Goal: Information Seeking & Learning: Learn about a topic

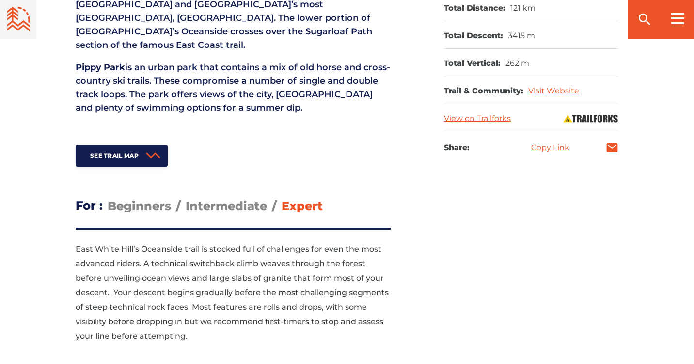
scroll to position [565, 0]
click at [232, 199] on span "Intermediate" at bounding box center [226, 206] width 81 height 14
click at [186, 198] on input "Intermediate" at bounding box center [186, 198] width 0 height 0
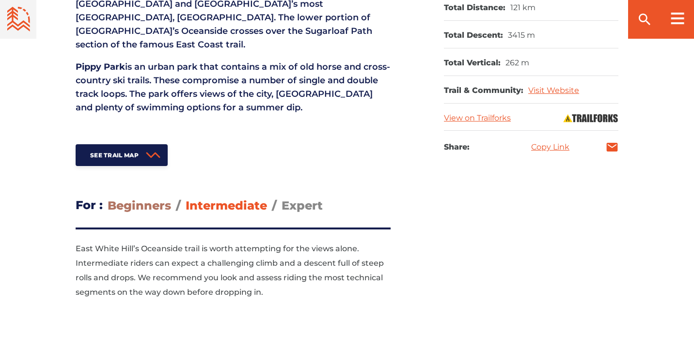
click at [164, 199] on span "Beginners" at bounding box center [139, 206] width 63 height 14
click at [108, 198] on input "Beginners" at bounding box center [108, 198] width 0 height 0
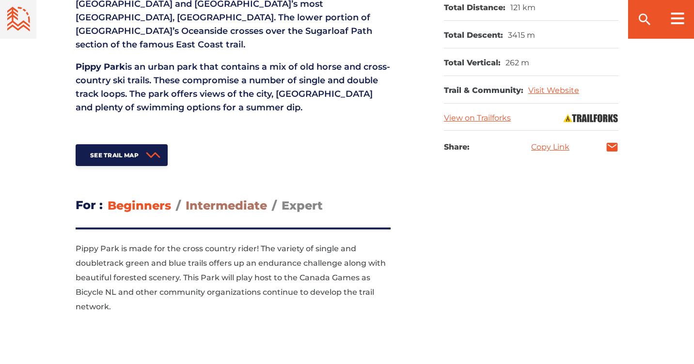
click at [203, 199] on span "Intermediate" at bounding box center [226, 206] width 81 height 14
click at [186, 198] on input "Intermediate" at bounding box center [186, 198] width 0 height 0
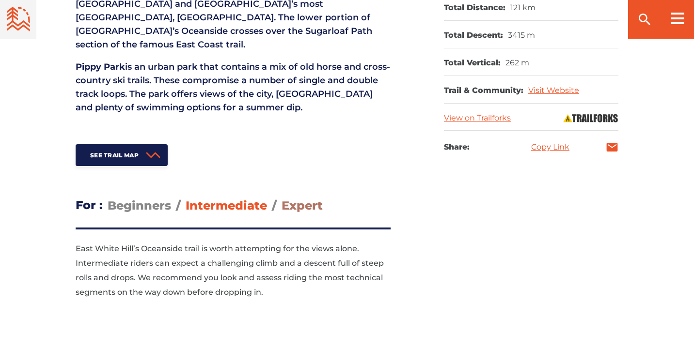
click at [312, 199] on span "Expert" at bounding box center [301, 206] width 41 height 14
click at [281, 198] on input "Expert" at bounding box center [281, 198] width 0 height 0
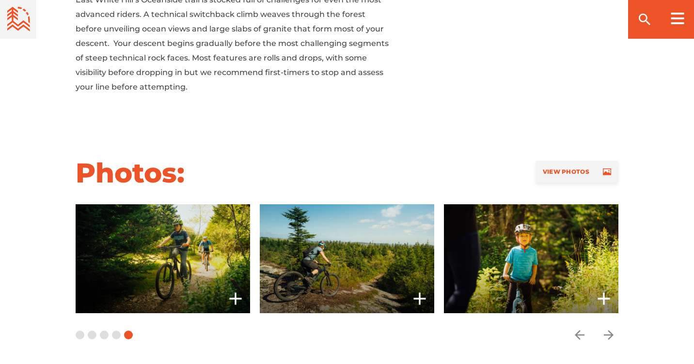
scroll to position [815, 0]
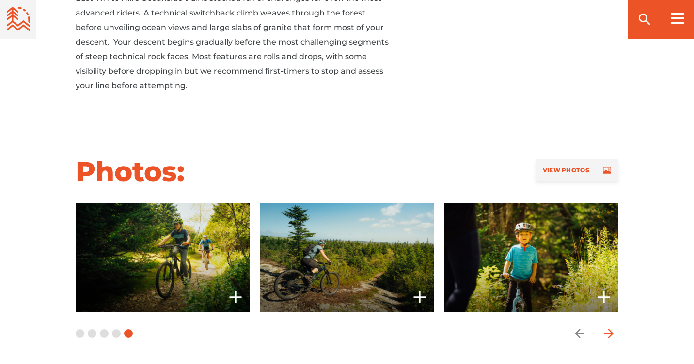
click at [605, 326] on icon "arrow forward" at bounding box center [608, 333] width 15 height 15
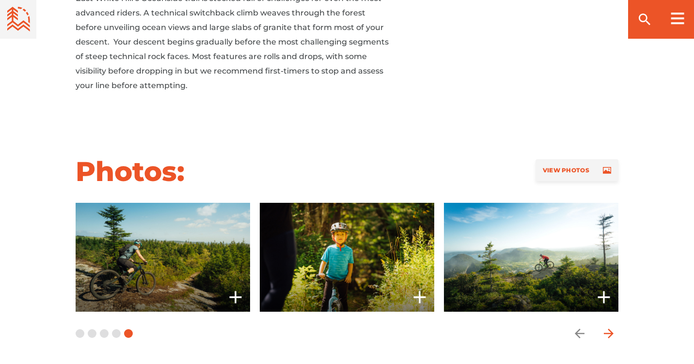
click at [605, 326] on icon "arrow forward" at bounding box center [608, 333] width 15 height 15
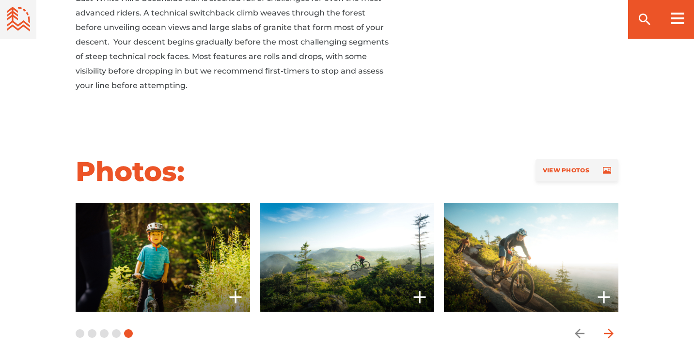
click at [605, 326] on icon "arrow forward" at bounding box center [608, 333] width 15 height 15
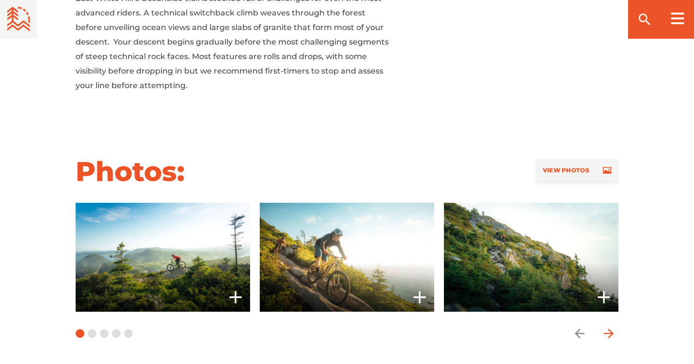
click at [605, 326] on icon "arrow forward" at bounding box center [608, 333] width 15 height 15
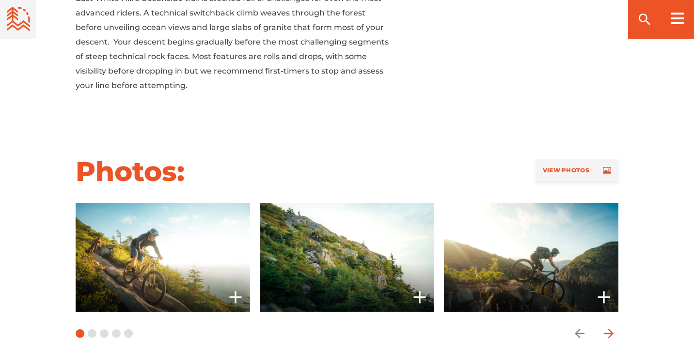
click at [605, 326] on icon "arrow forward" at bounding box center [608, 333] width 15 height 15
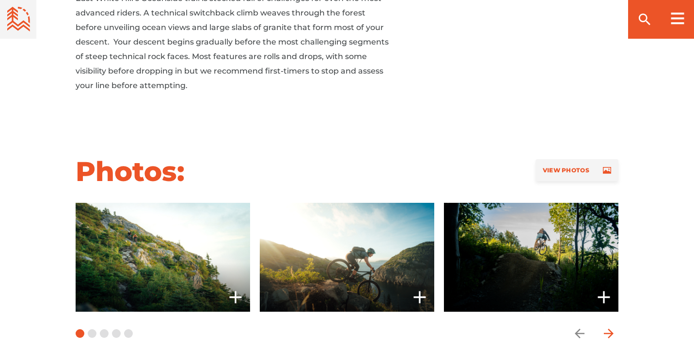
click at [605, 326] on icon "arrow forward" at bounding box center [608, 333] width 15 height 15
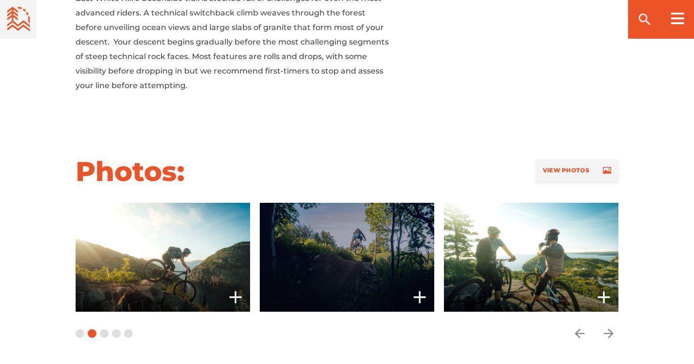
click at [364, 259] on span at bounding box center [347, 257] width 174 height 109
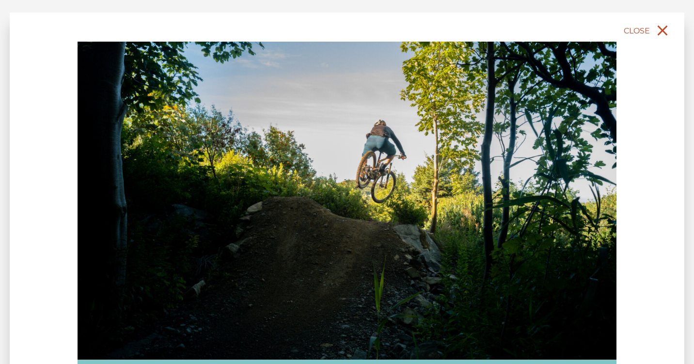
click at [647, 31] on span "Close" at bounding box center [636, 30] width 26 height 9
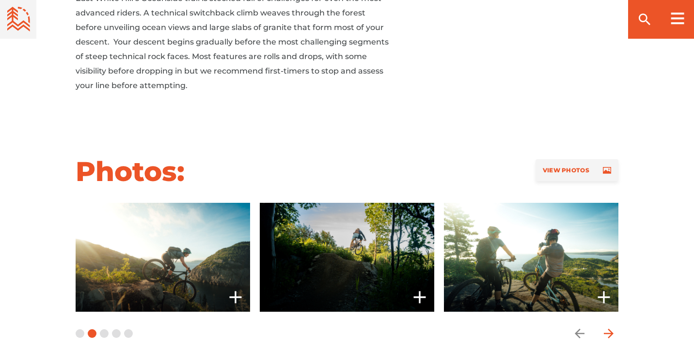
click at [610, 329] on icon "arrow forward" at bounding box center [608, 334] width 10 height 10
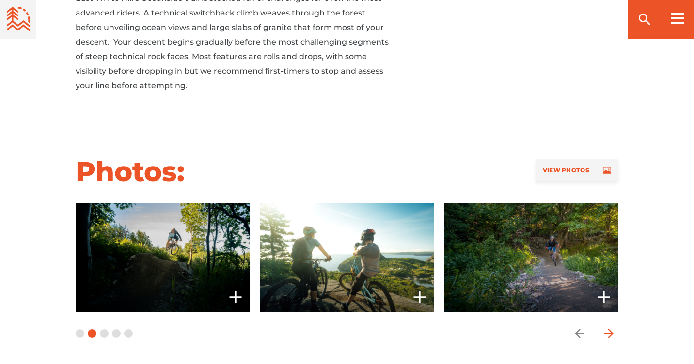
click at [610, 329] on icon "arrow forward" at bounding box center [608, 334] width 10 height 10
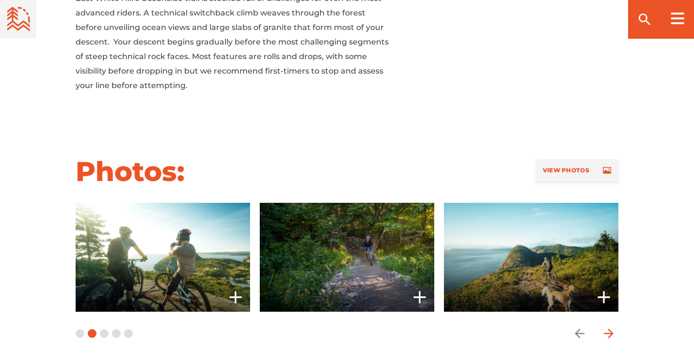
click at [610, 329] on icon "arrow forward" at bounding box center [608, 334] width 10 height 10
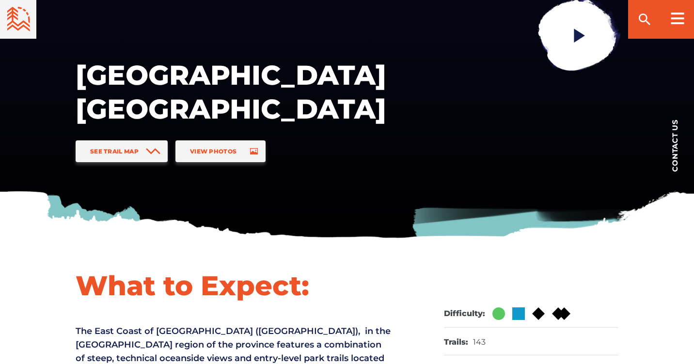
scroll to position [146, 0]
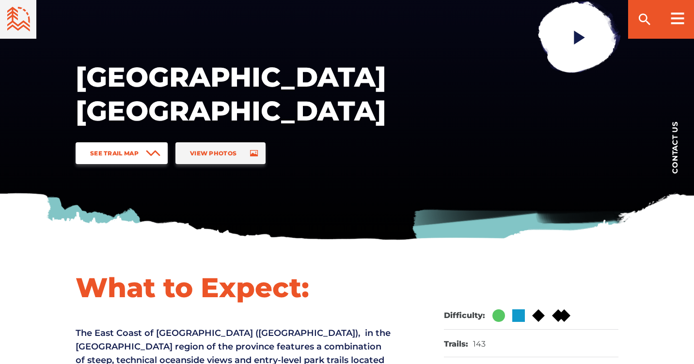
click at [150, 158] on span at bounding box center [153, 153] width 15 height 22
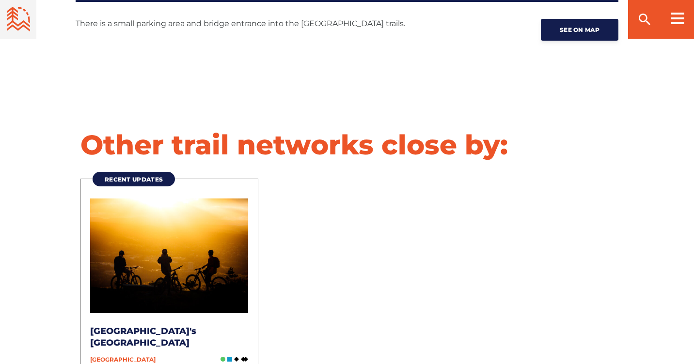
scroll to position [1659, 0]
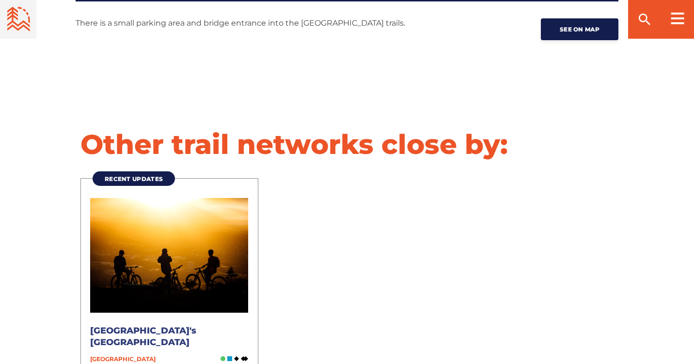
click at [204, 279] on img at bounding box center [169, 255] width 158 height 114
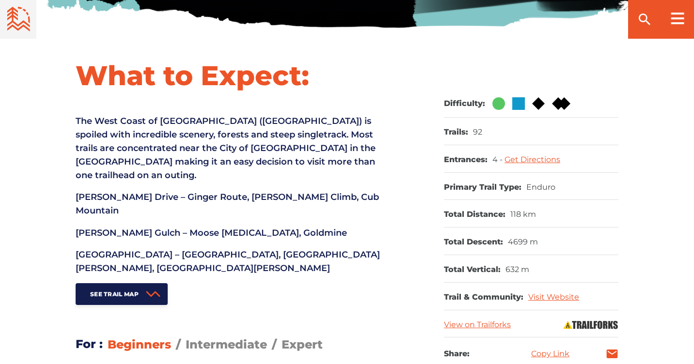
scroll to position [507, 0]
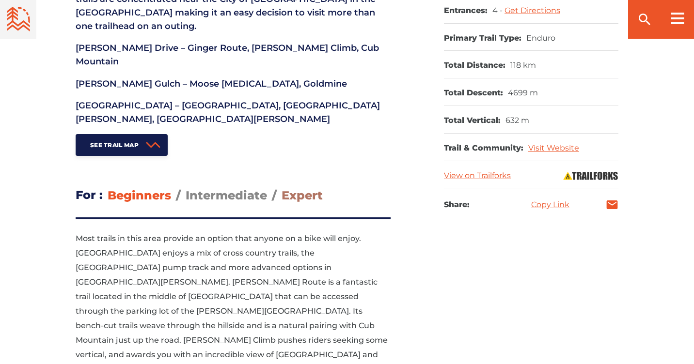
click at [296, 188] on span "Expert" at bounding box center [301, 195] width 41 height 14
click at [281, 188] on input "Expert" at bounding box center [281, 188] width 0 height 0
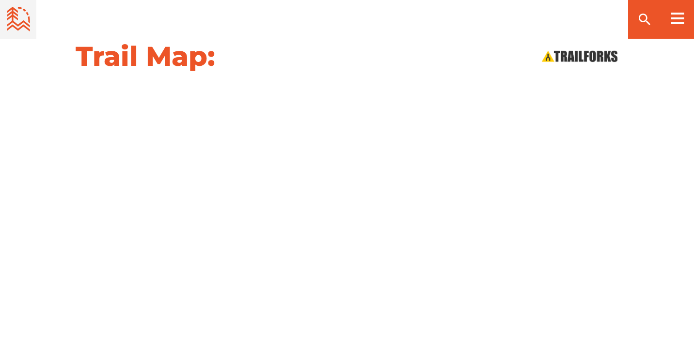
scroll to position [1142, 0]
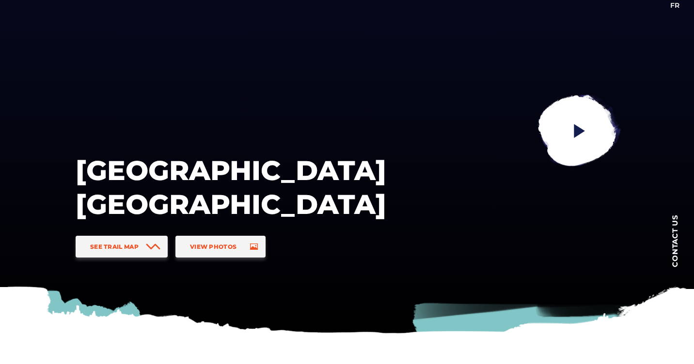
scroll to position [53, 0]
